Goal: Navigation & Orientation: Find specific page/section

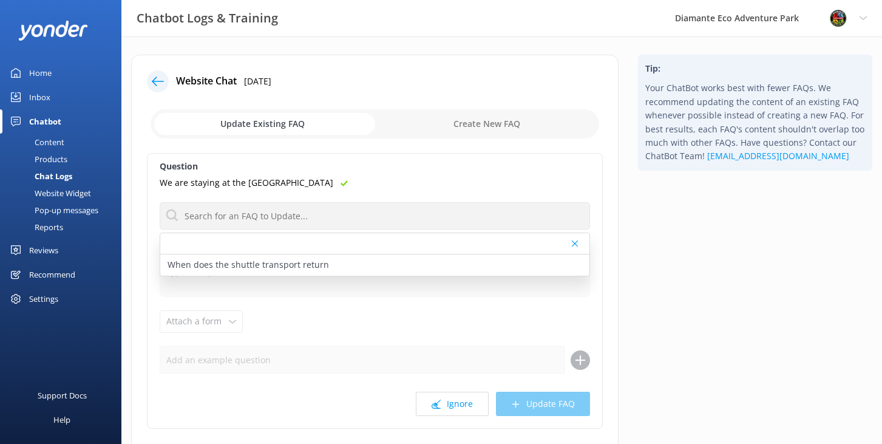
click at [33, 69] on div "Home" at bounding box center [40, 73] width 22 height 24
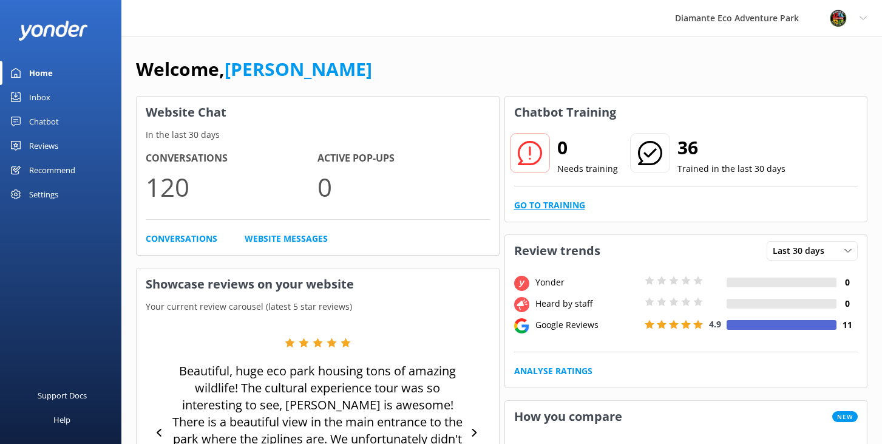
click at [533, 206] on link "Go to Training" at bounding box center [549, 204] width 71 height 13
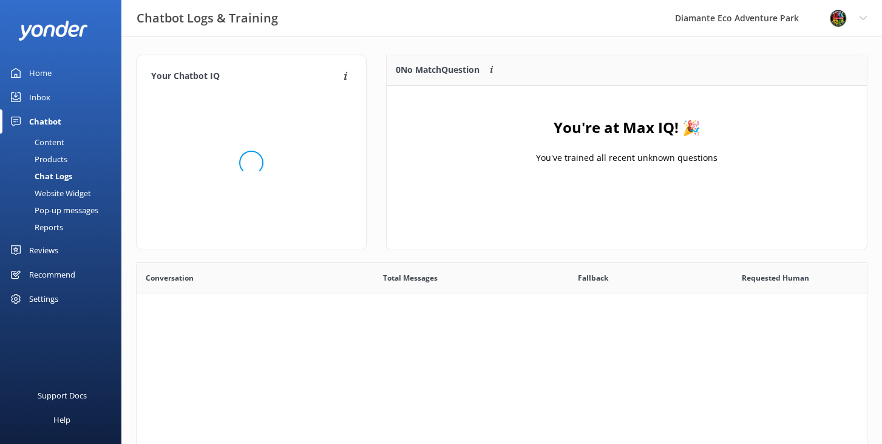
scroll to position [152, 480]
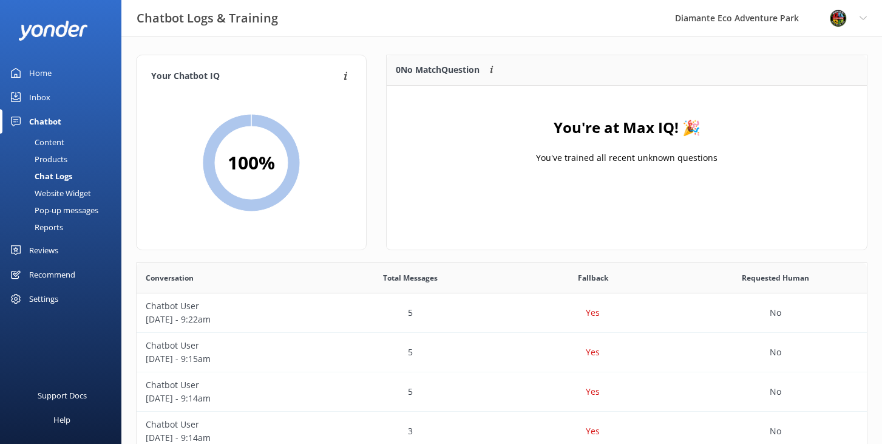
click at [50, 80] on div "Home" at bounding box center [40, 73] width 22 height 24
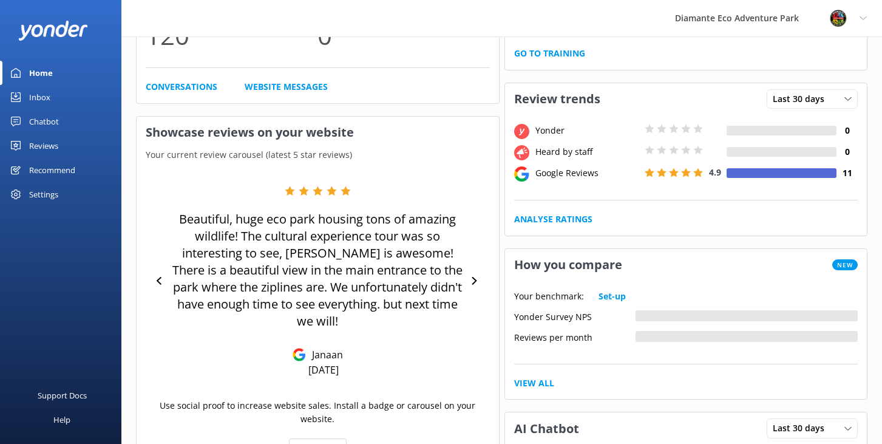
scroll to position [192, 0]
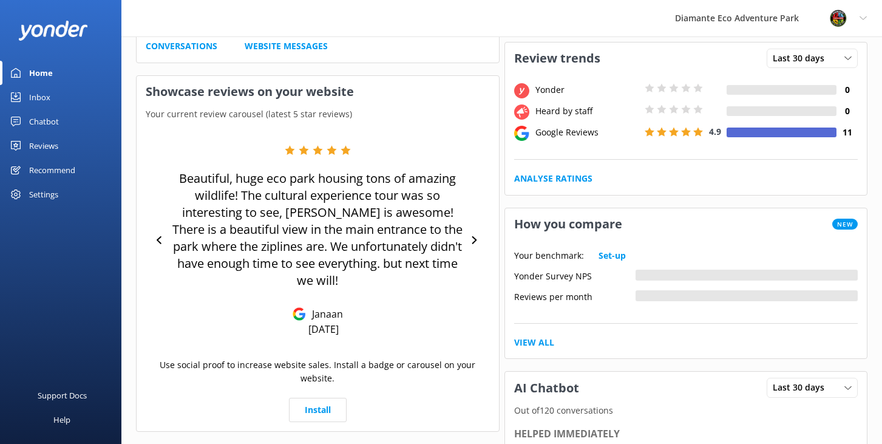
click at [47, 143] on div "Reviews" at bounding box center [43, 146] width 29 height 24
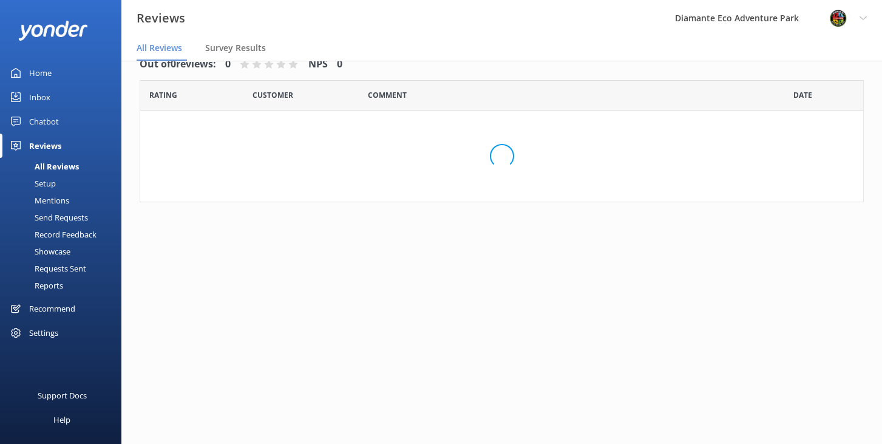
scroll to position [24, 0]
